Goal: Task Accomplishment & Management: Complete application form

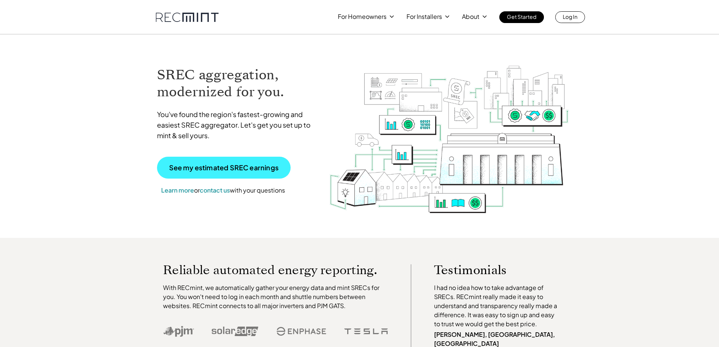
click at [232, 165] on p "See my estimated SREC earnings" at bounding box center [223, 167] width 109 height 7
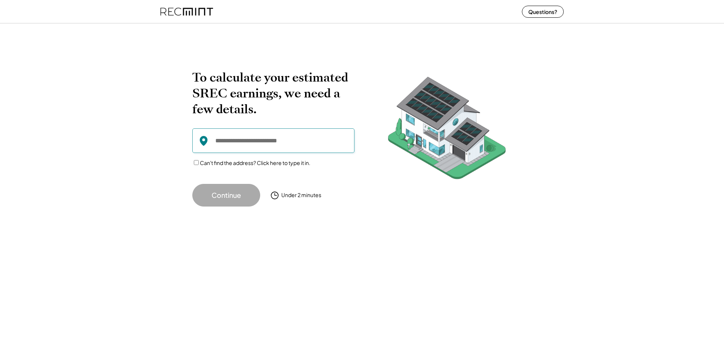
click at [223, 140] on input "input" at bounding box center [273, 140] width 162 height 25
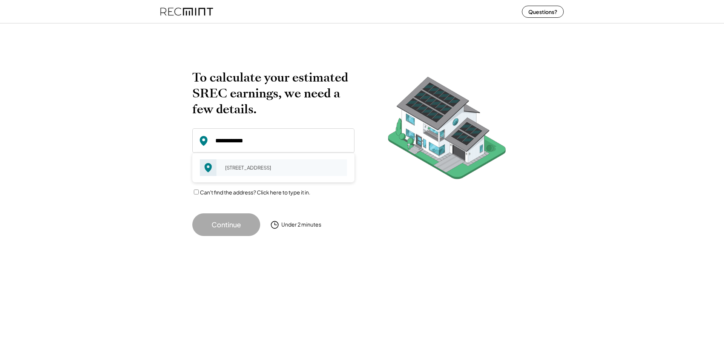
click at [231, 166] on div "[STREET_ADDRESS]" at bounding box center [283, 167] width 127 height 11
type input "**********"
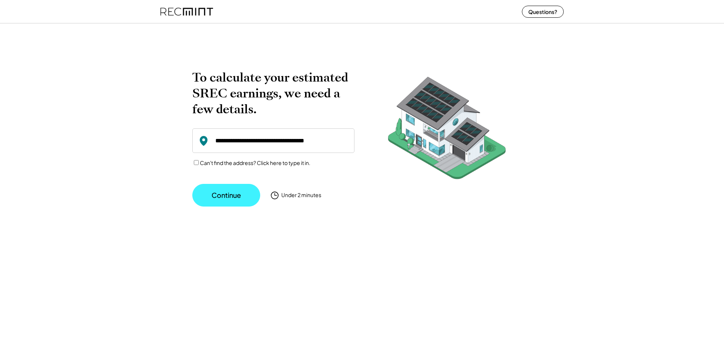
click at [223, 195] on button "Continue" at bounding box center [226, 195] width 68 height 23
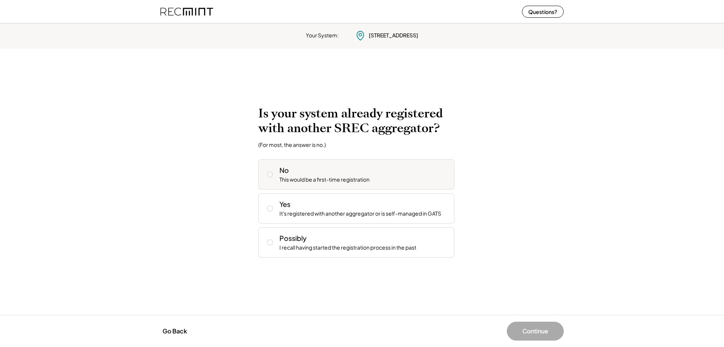
click at [273, 175] on icon at bounding box center [270, 175] width 8 height 8
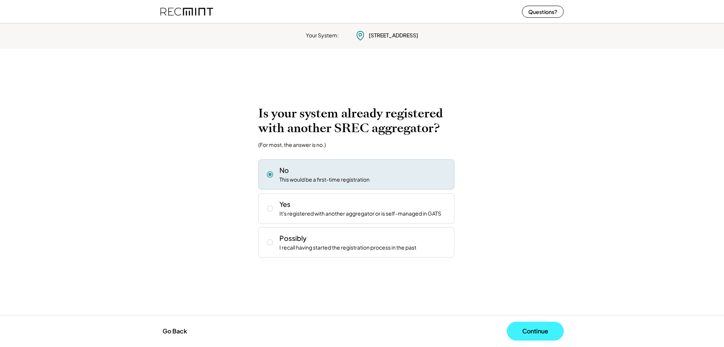
click at [540, 327] on button "Continue" at bounding box center [535, 330] width 57 height 19
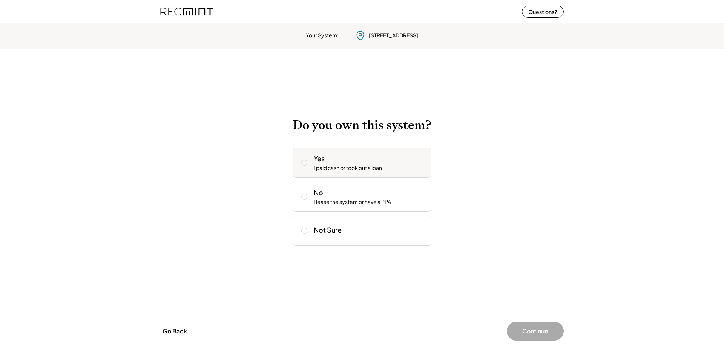
click at [353, 160] on div "Yes I paid cash or took out a loan" at bounding box center [370, 163] width 112 height 18
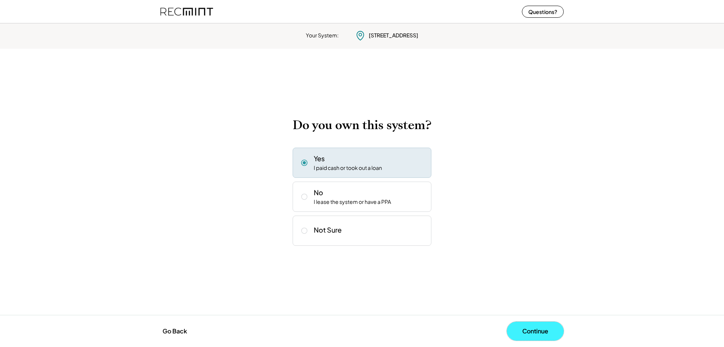
click at [541, 333] on button "Continue" at bounding box center [535, 330] width 57 height 19
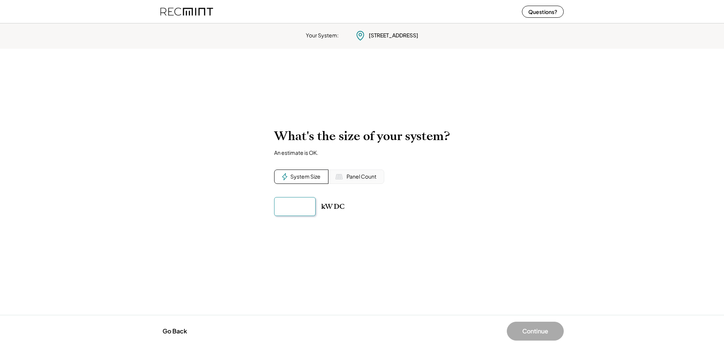
click at [308, 207] on input "input" at bounding box center [294, 206] width 41 height 19
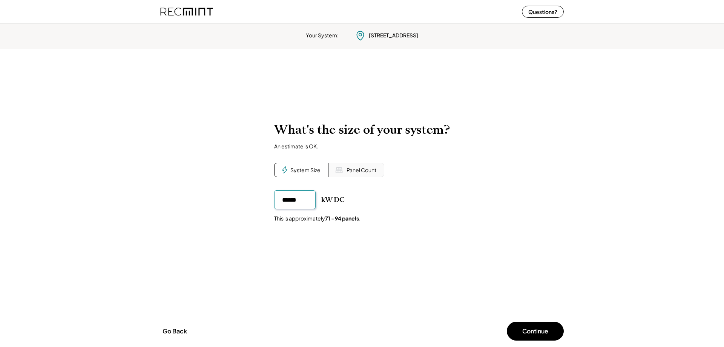
type input "******"
click at [530, 331] on button "Continue" at bounding box center [535, 330] width 57 height 19
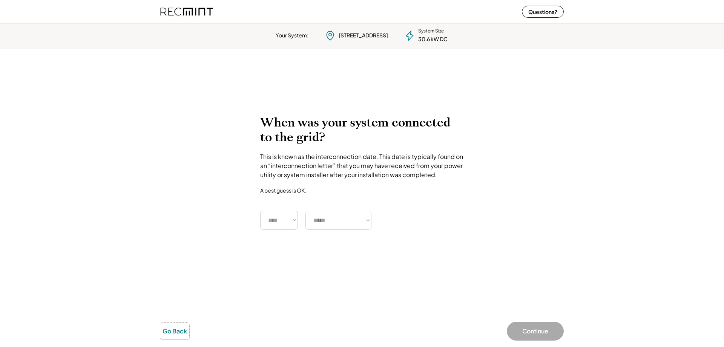
click at [174, 332] on button "Go Back" at bounding box center [174, 331] width 29 height 17
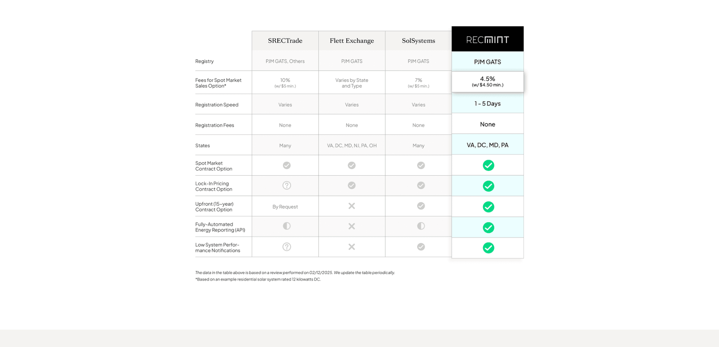
scroll to position [566, 0]
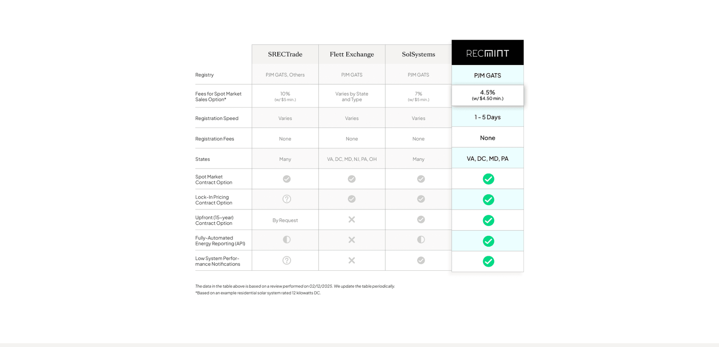
click at [494, 149] on img at bounding box center [359, 167] width 339 height 305
